Goal: Answer question/provide support

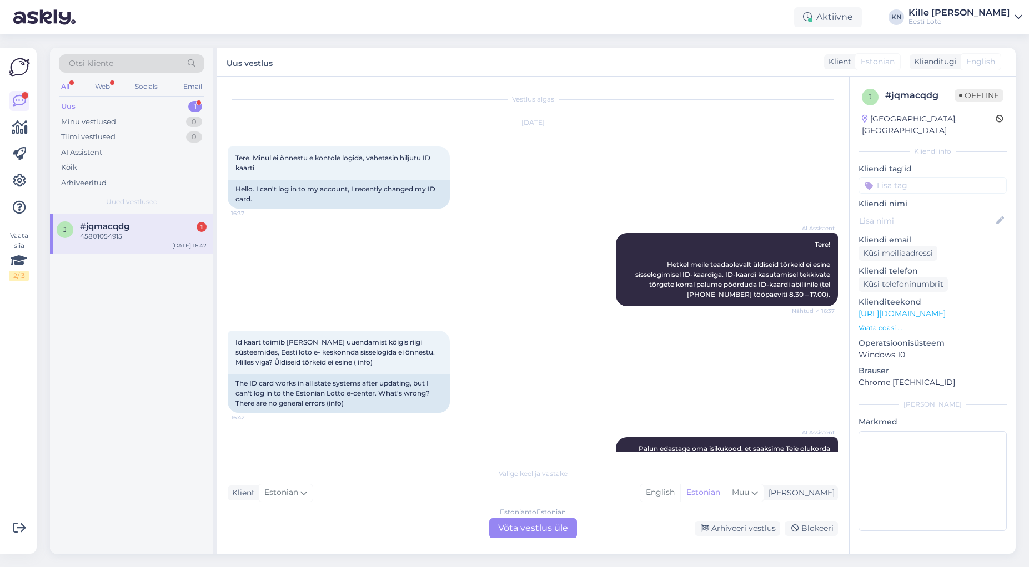
scroll to position [97, 0]
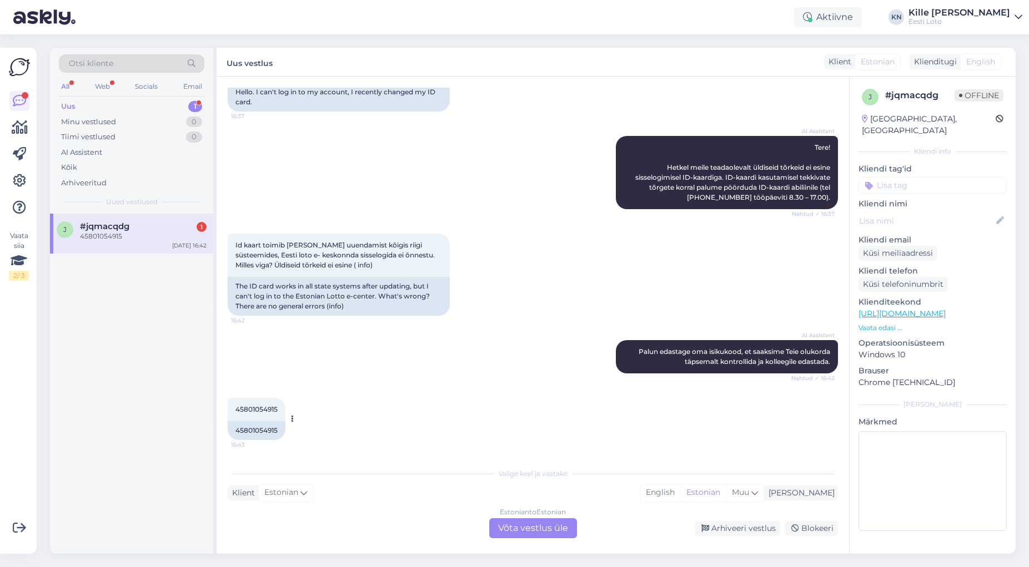
click at [276, 414] on div "45801054915 16:43" at bounding box center [257, 409] width 58 height 23
click at [556, 530] on div "Estonian to Estonian Võta vestlus üle" at bounding box center [533, 529] width 88 height 20
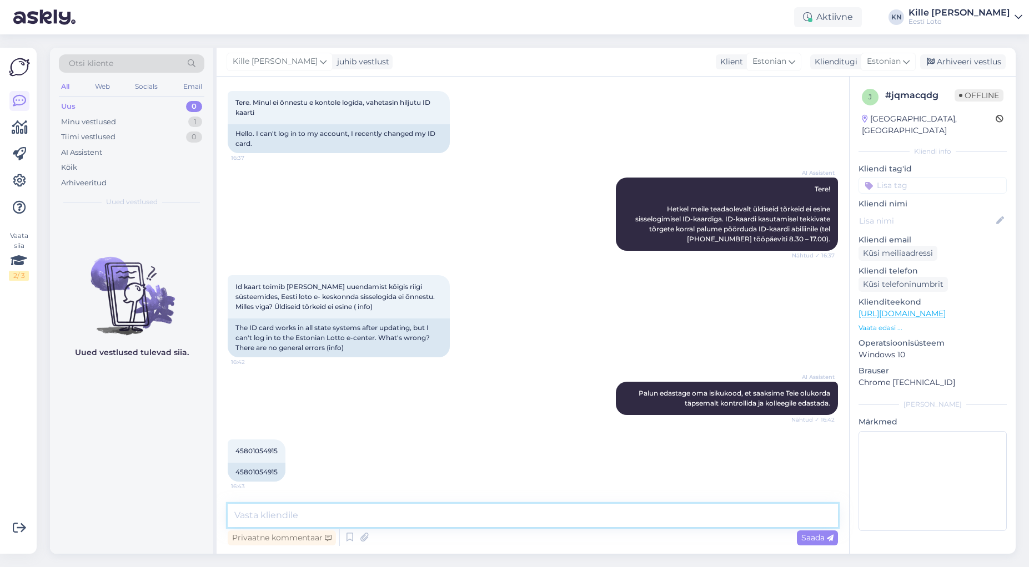
click at [454, 517] on textarea at bounding box center [533, 515] width 610 height 23
paste textarea "Hetkel meile teadaolevalt üldiseid tõrkeid ei esine sisselogimisel ID-kaardiga.…"
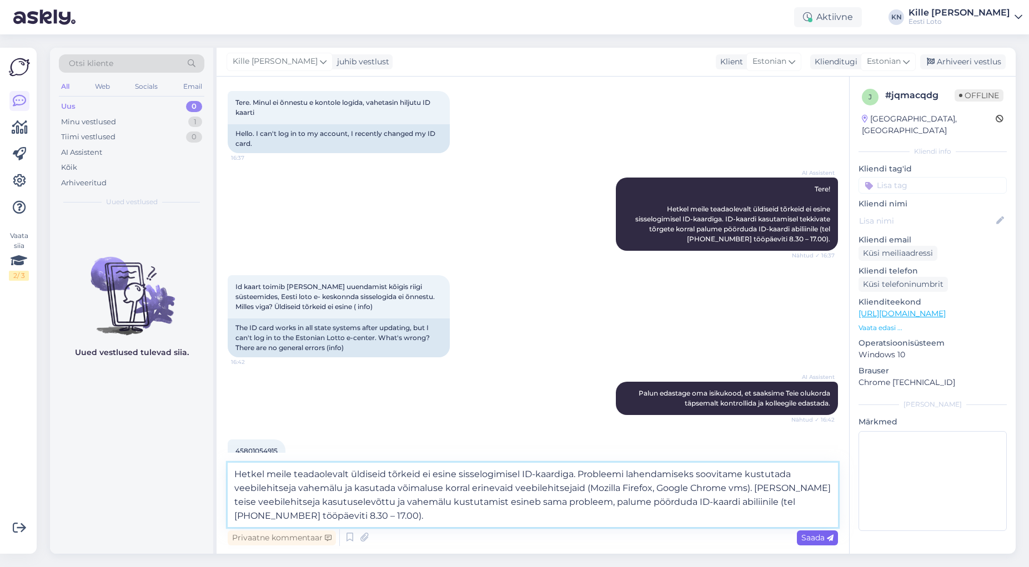
type textarea "Hetkel meile teadaolevalt üldiseid tõrkeid ei esine sisselogimisel ID-kaardiga.…"
click at [803, 539] on span "Saada" at bounding box center [817, 538] width 32 height 10
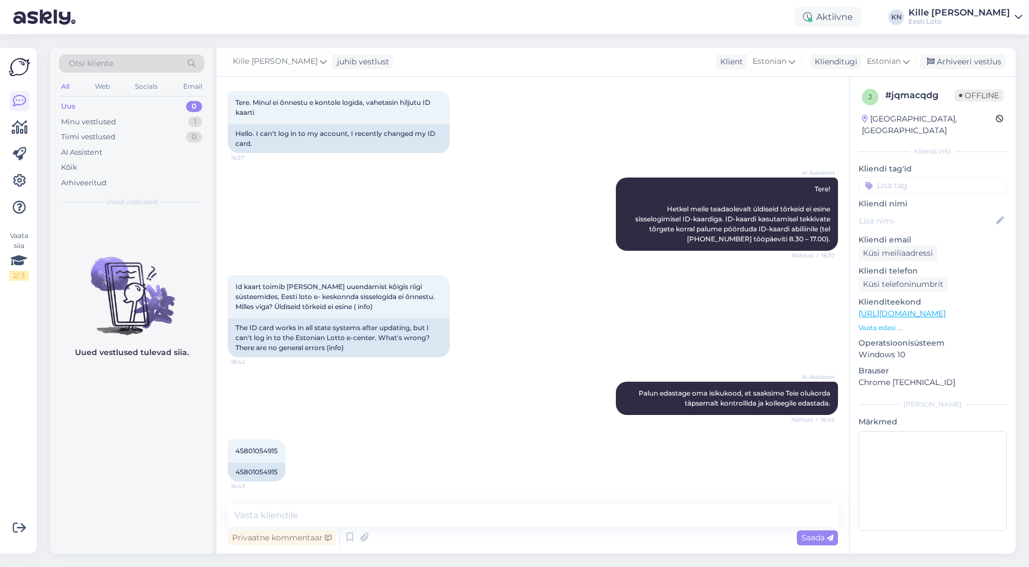
scroll to position [173, 0]
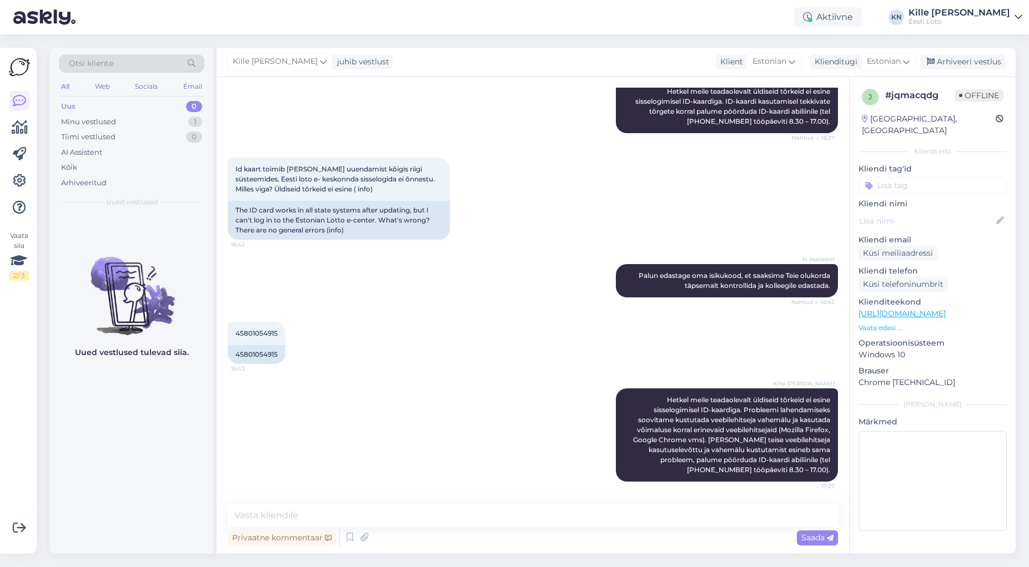
click at [910, 178] on input at bounding box center [932, 185] width 148 height 17
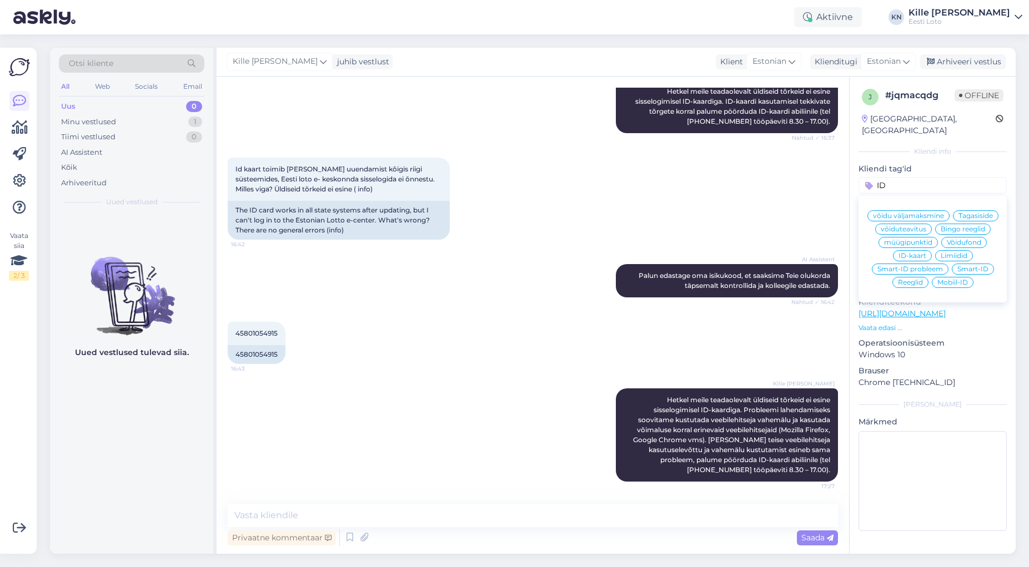
type input "ID"
click at [917, 253] on span "ID-kaart" at bounding box center [912, 256] width 28 height 7
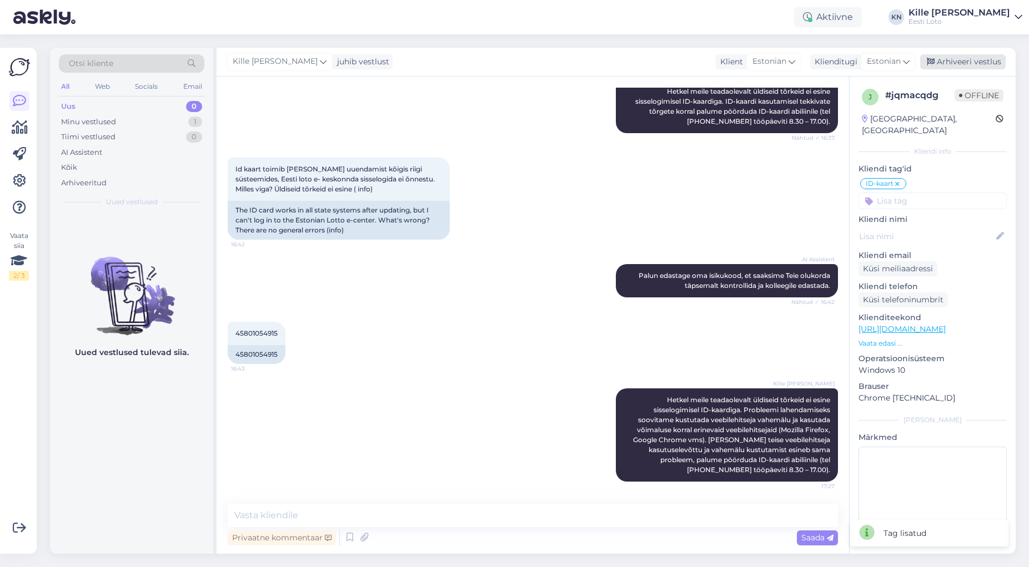
click at [950, 64] on div "Arhiveeri vestlus" at bounding box center [962, 61] width 85 height 15
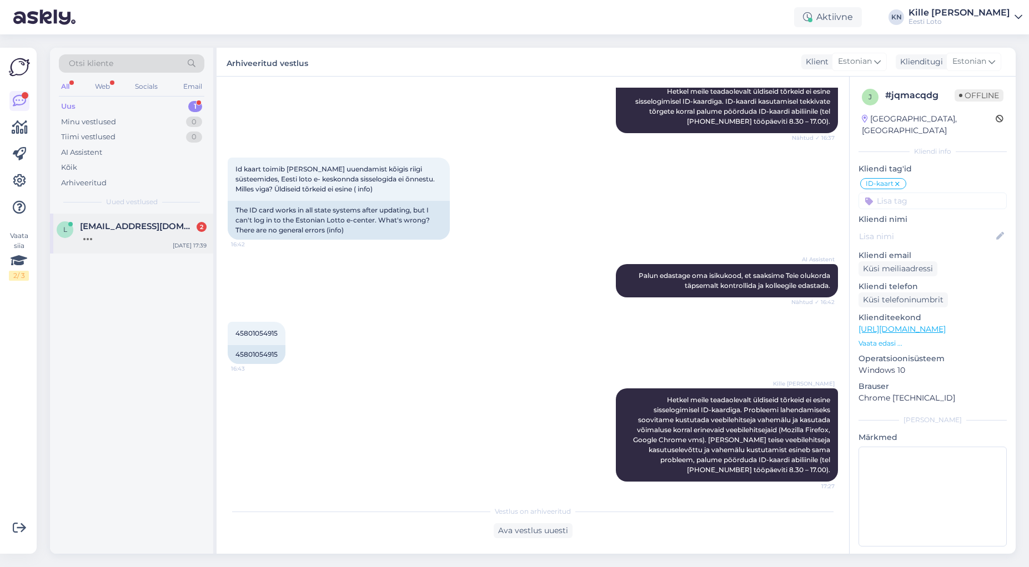
click at [111, 238] on div at bounding box center [143, 237] width 127 height 10
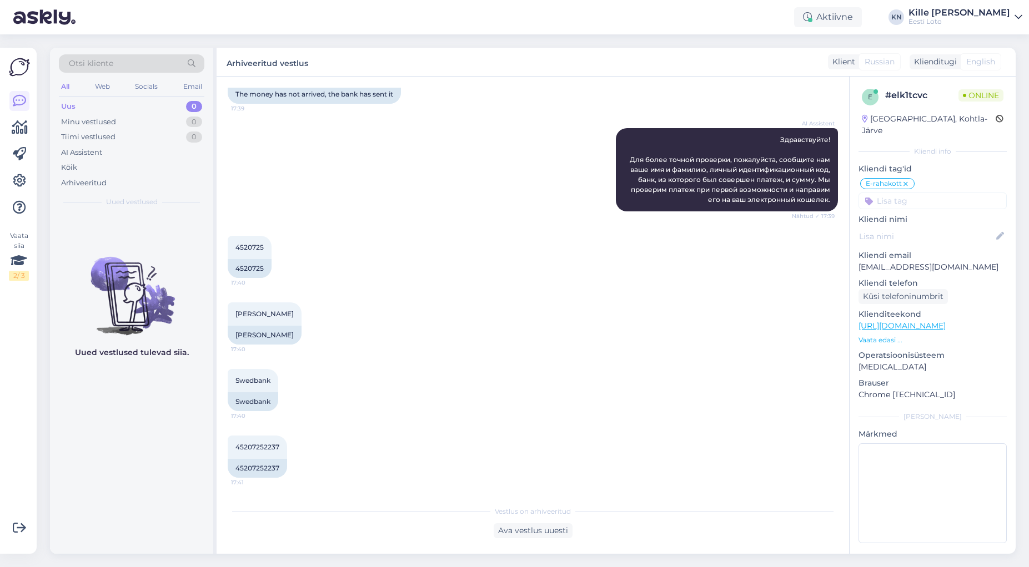
scroll to position [85, 0]
